Goal: Task Accomplishment & Management: Manage account settings

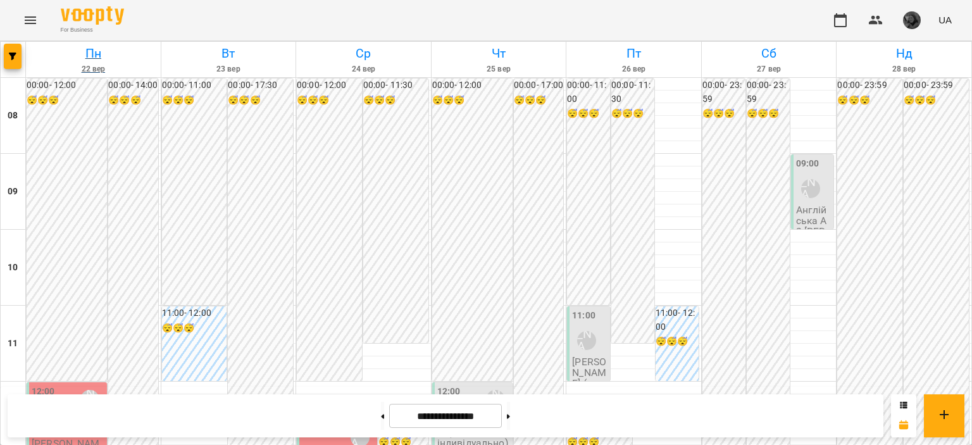
scroll to position [309, 0]
click at [9, 60] on button "button" at bounding box center [13, 56] width 18 height 25
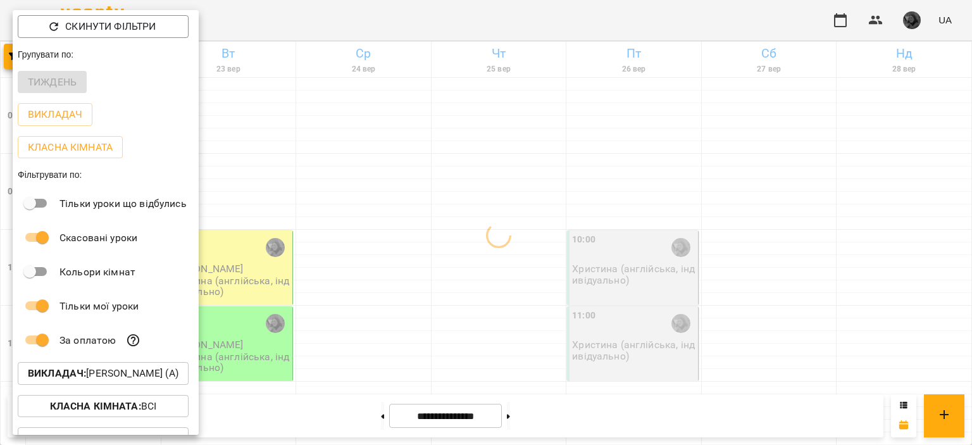
click at [533, 227] on div at bounding box center [486, 222] width 972 height 445
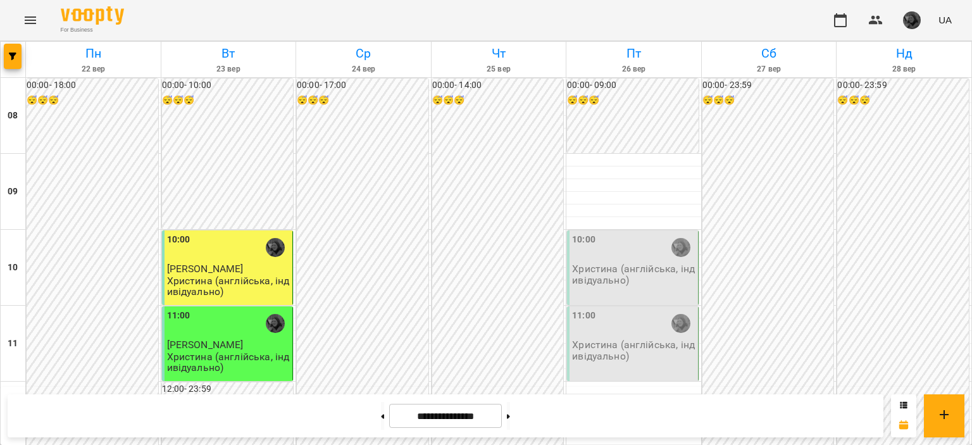
scroll to position [663, 0]
click at [908, 25] on img "button" at bounding box center [912, 20] width 18 height 18
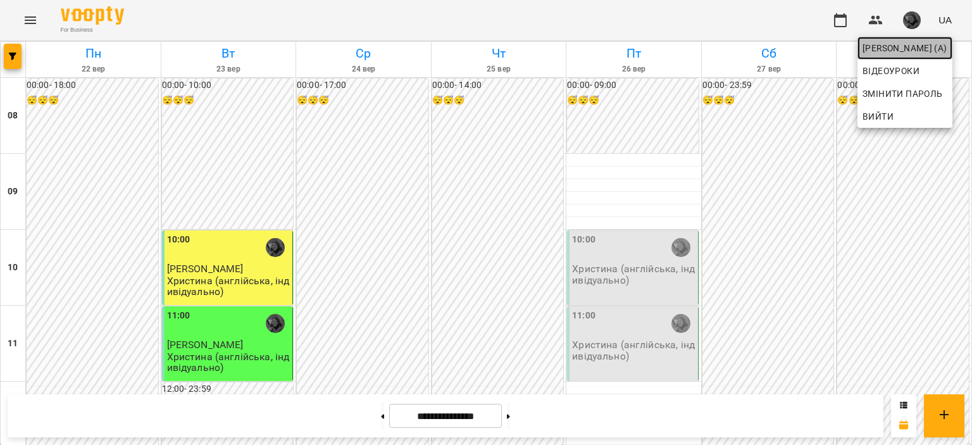
click at [885, 53] on span "[PERSON_NAME] (а)" at bounding box center [905, 48] width 85 height 15
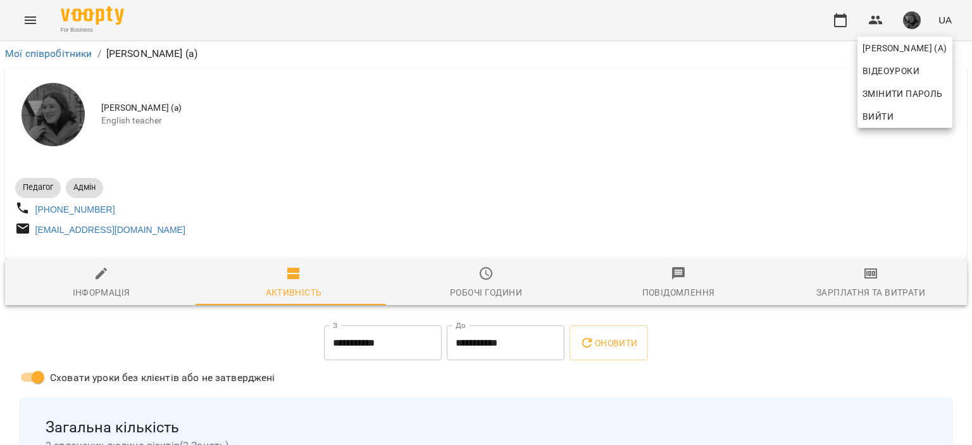
click at [501, 297] on div at bounding box center [486, 222] width 972 height 445
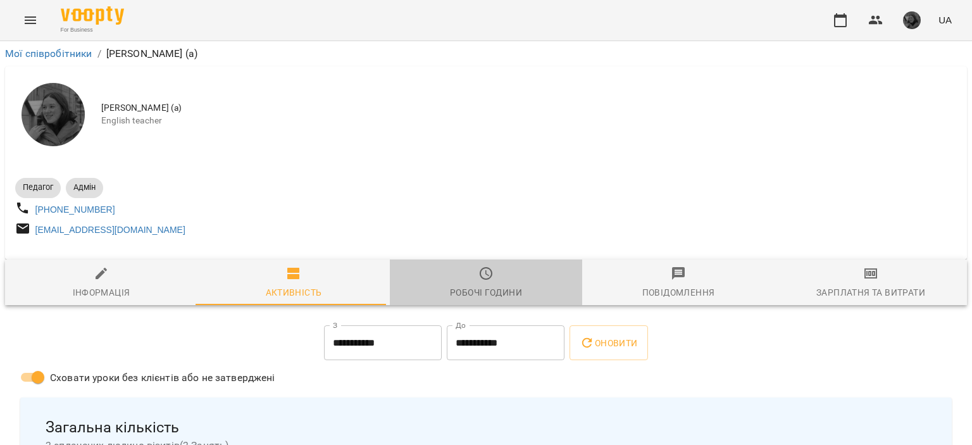
click at [501, 297] on div "Робочі години" at bounding box center [486, 292] width 72 height 15
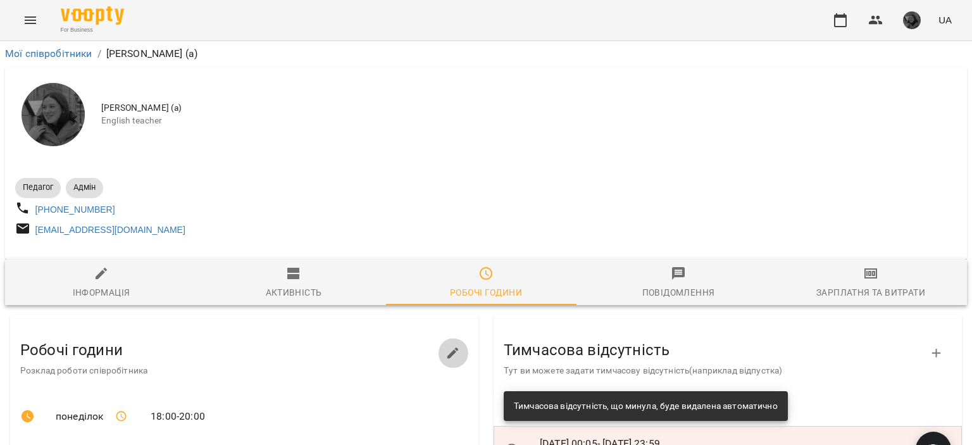
click at [447, 359] on icon "button" at bounding box center [452, 352] width 11 height 11
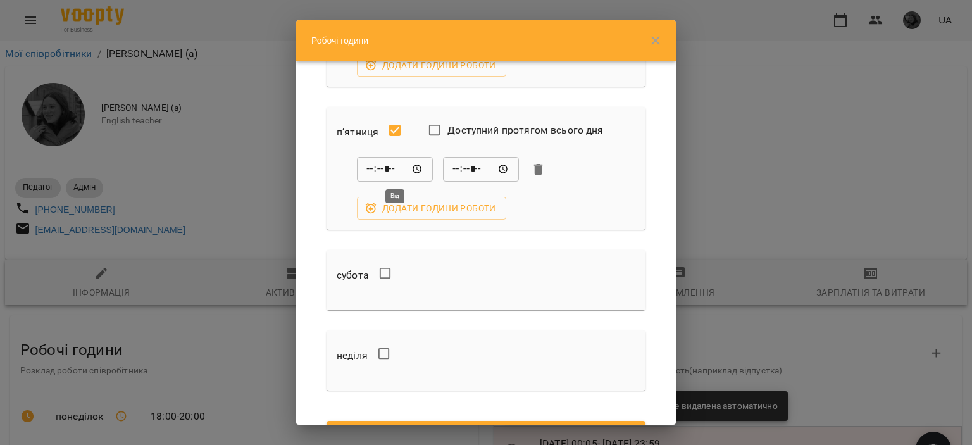
scroll to position [547, 0]
click at [455, 168] on input "*****" at bounding box center [481, 169] width 76 height 25
type input "*****"
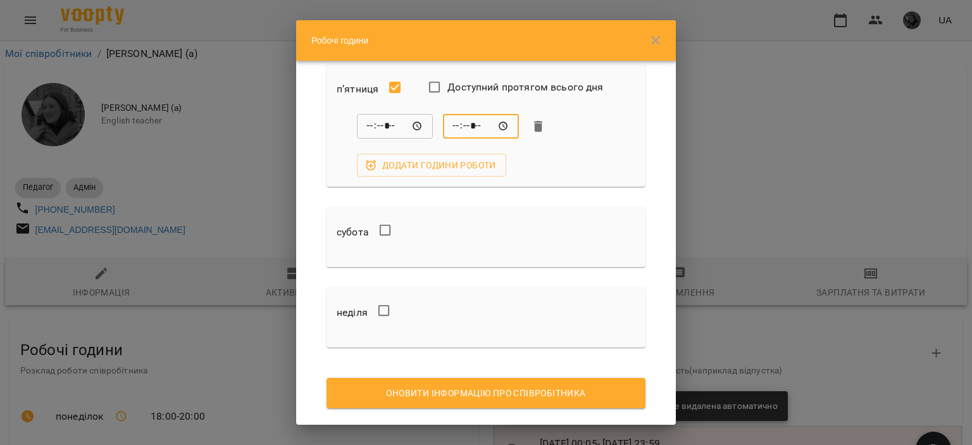
scroll to position [612, 0]
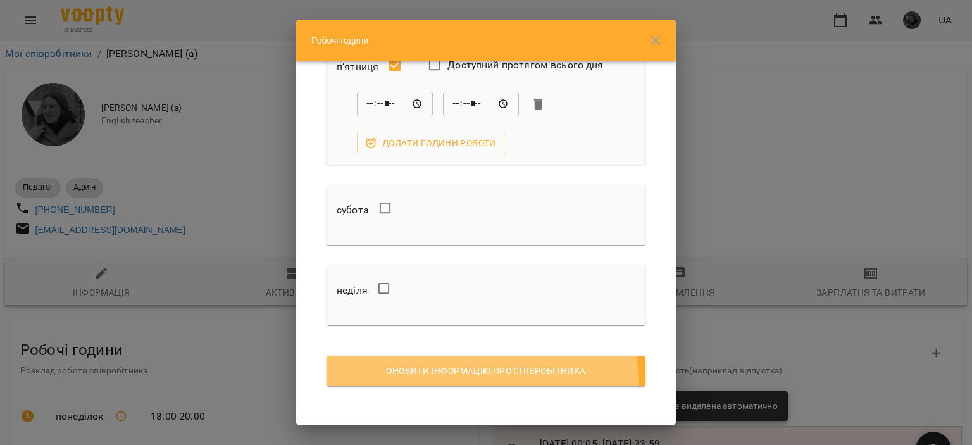
click at [451, 382] on button "Оновити інформацію про співробітника" at bounding box center [486, 371] width 319 height 30
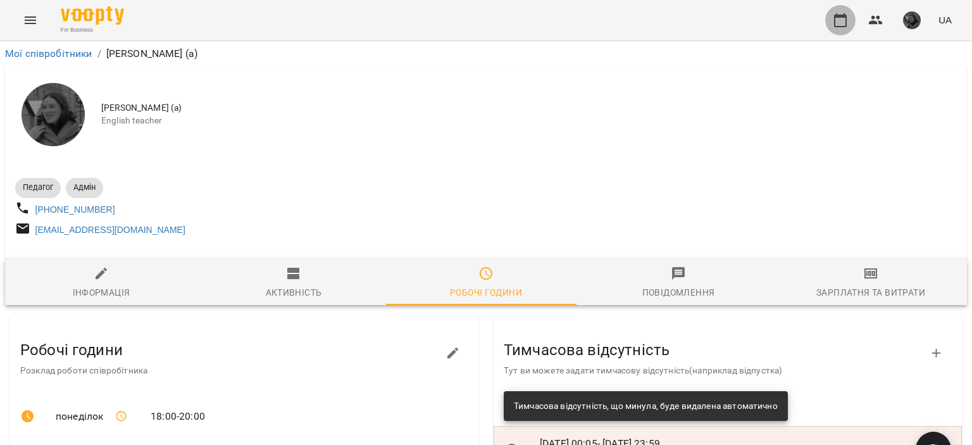
click at [845, 20] on icon "button" at bounding box center [840, 20] width 15 height 15
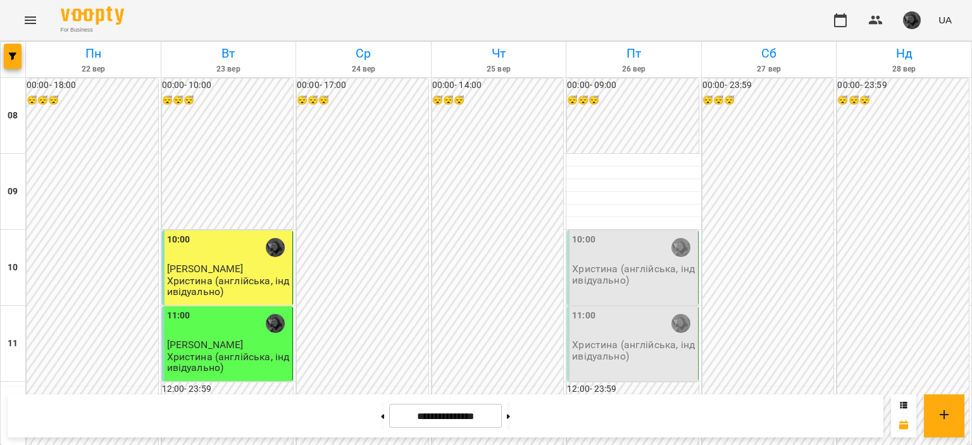
scroll to position [296, 0]
